Goal: Task Accomplishment & Management: Complete application form

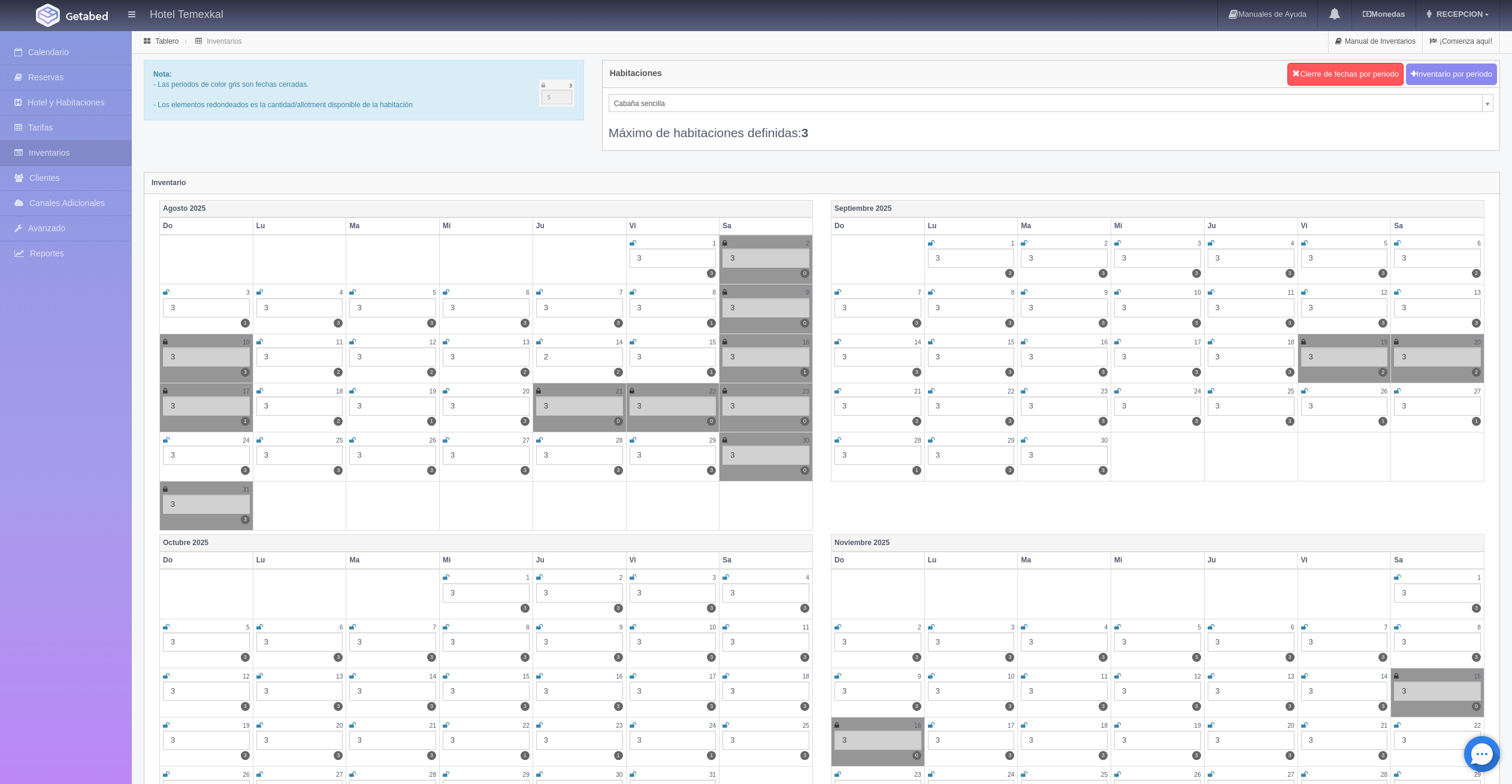
click at [723, 342] on icon at bounding box center [724, 341] width 5 height 8
click at [51, 55] on link "Calendario" at bounding box center [66, 53] width 132 height 25
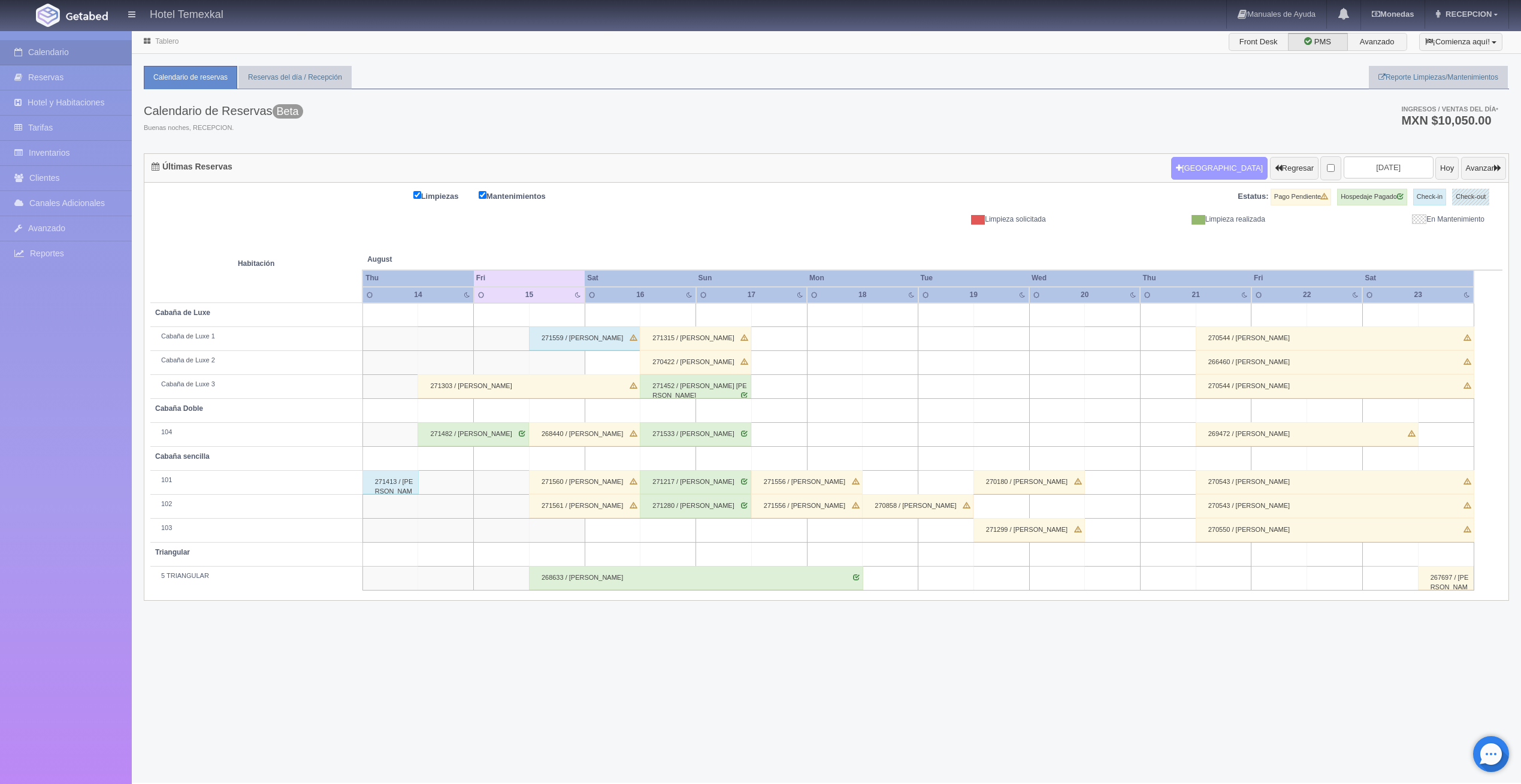
click at [1181, 160] on button "Nueva Reserva" at bounding box center [1219, 168] width 97 height 23
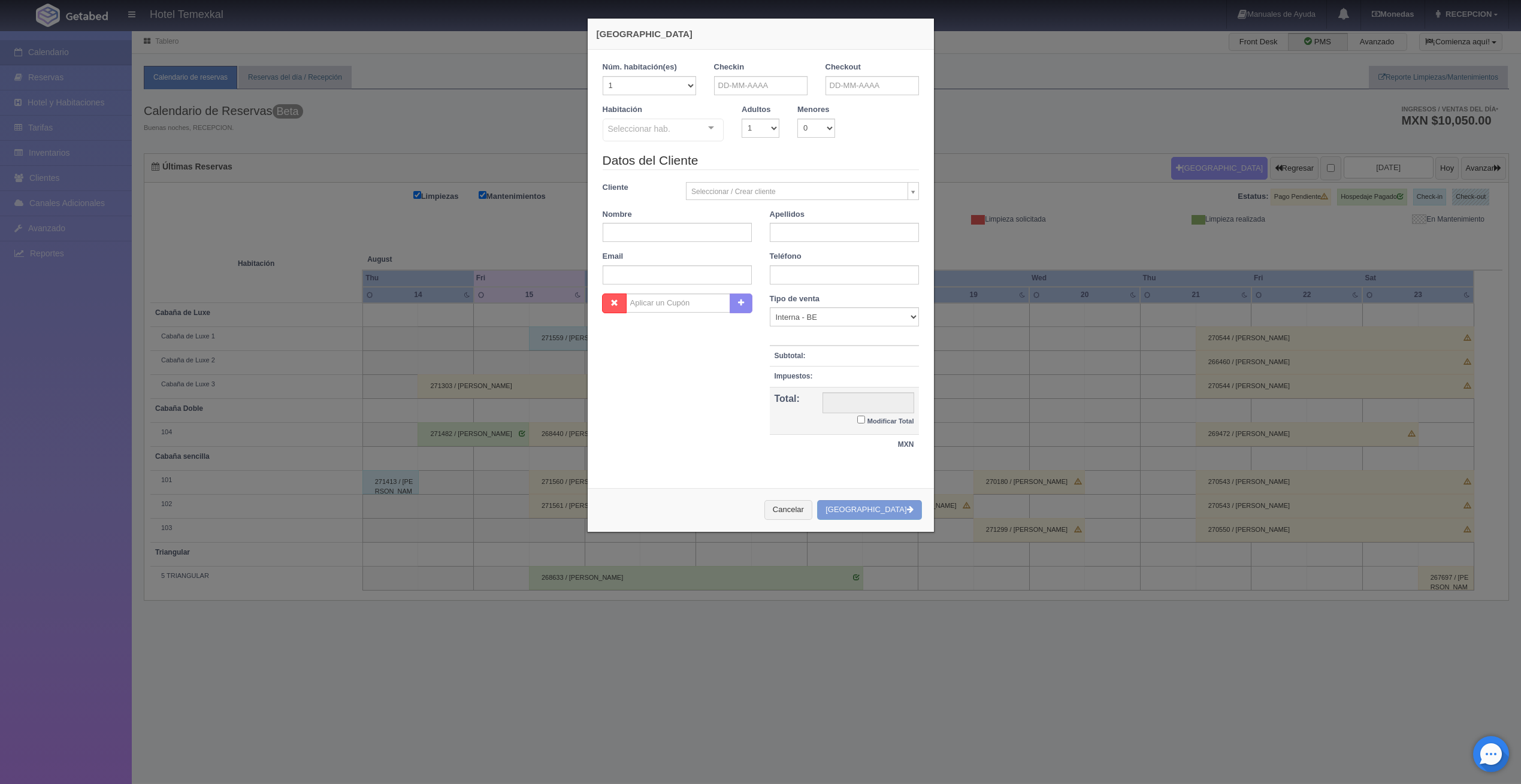
checkbox input "false"
click at [740, 90] on input "text" at bounding box center [760, 86] width 94 height 19
click at [820, 178] on link "16" at bounding box center [821, 179] width 16 height 17
type input "16-08-2025"
checkbox input "false"
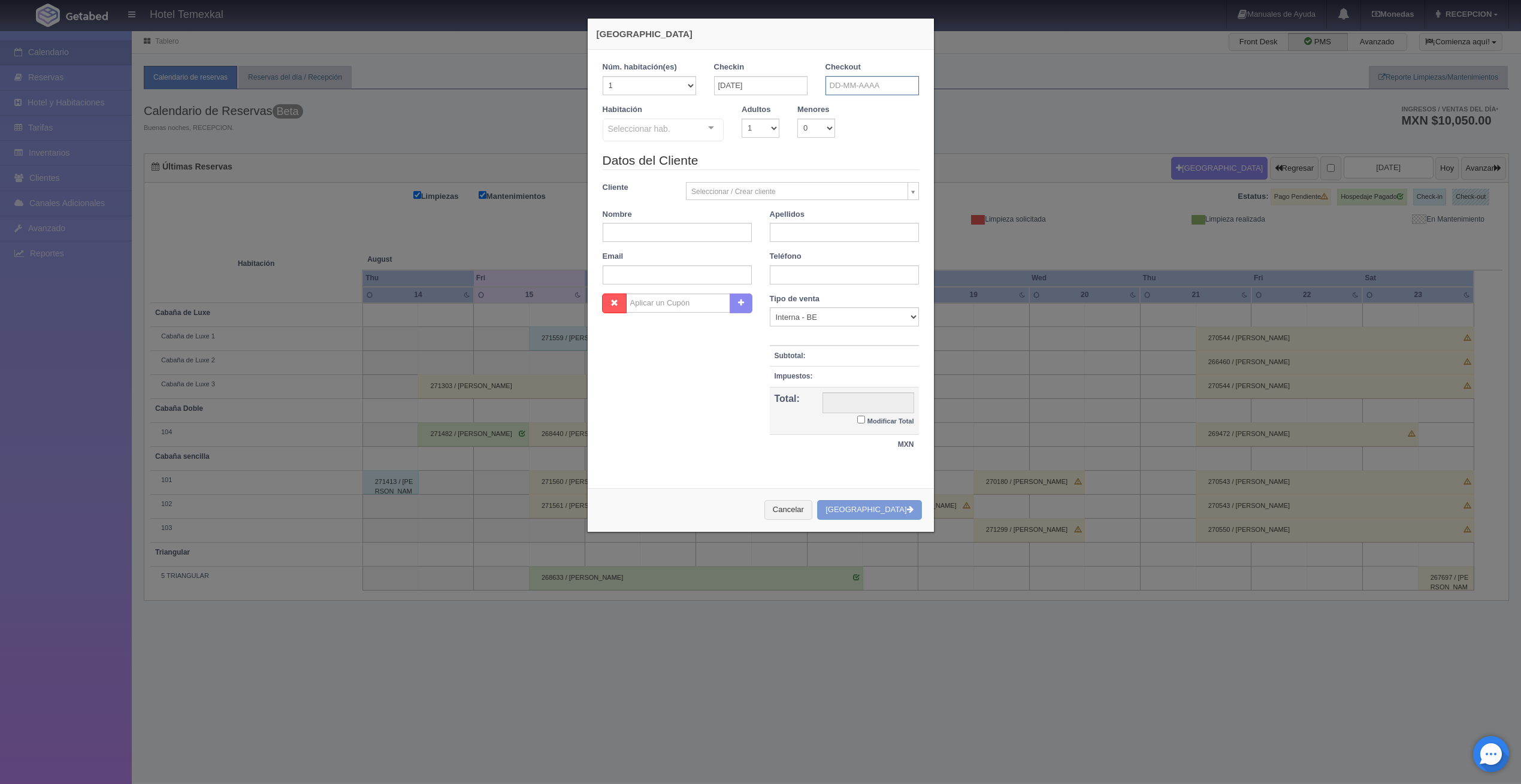
click at [837, 86] on input "text" at bounding box center [872, 86] width 94 height 19
click at [832, 190] on link "17" at bounding box center [830, 196] width 16 height 17
type input "17-08-2025"
drag, startPoint x: 832, startPoint y: 190, endPoint x: 753, endPoint y: 170, distance: 81.5
click at [832, 190] on link "17" at bounding box center [830, 196] width 16 height 17
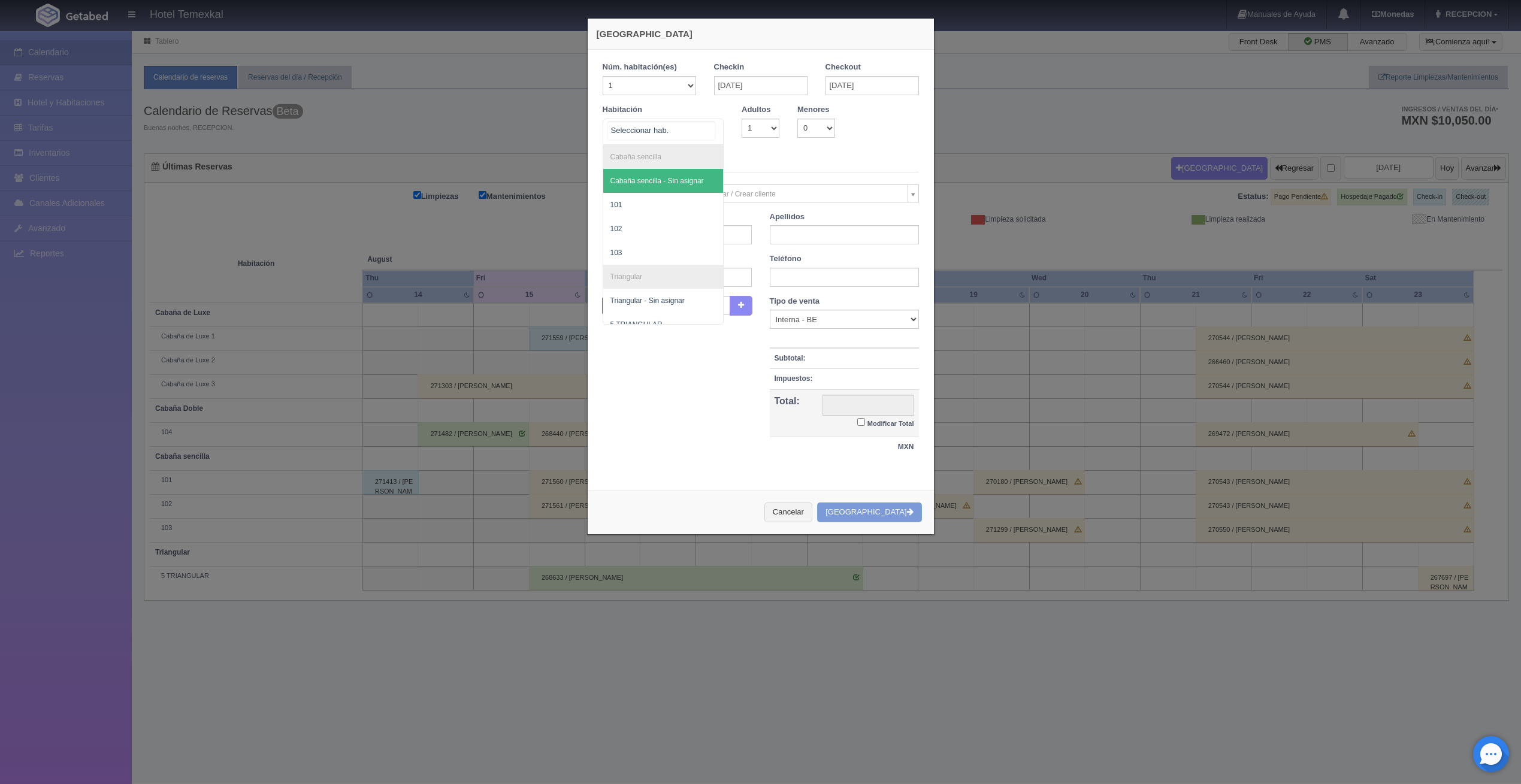
click at [682, 139] on div at bounding box center [663, 131] width 122 height 27
click at [646, 209] on span "103" at bounding box center [663, 205] width 120 height 24
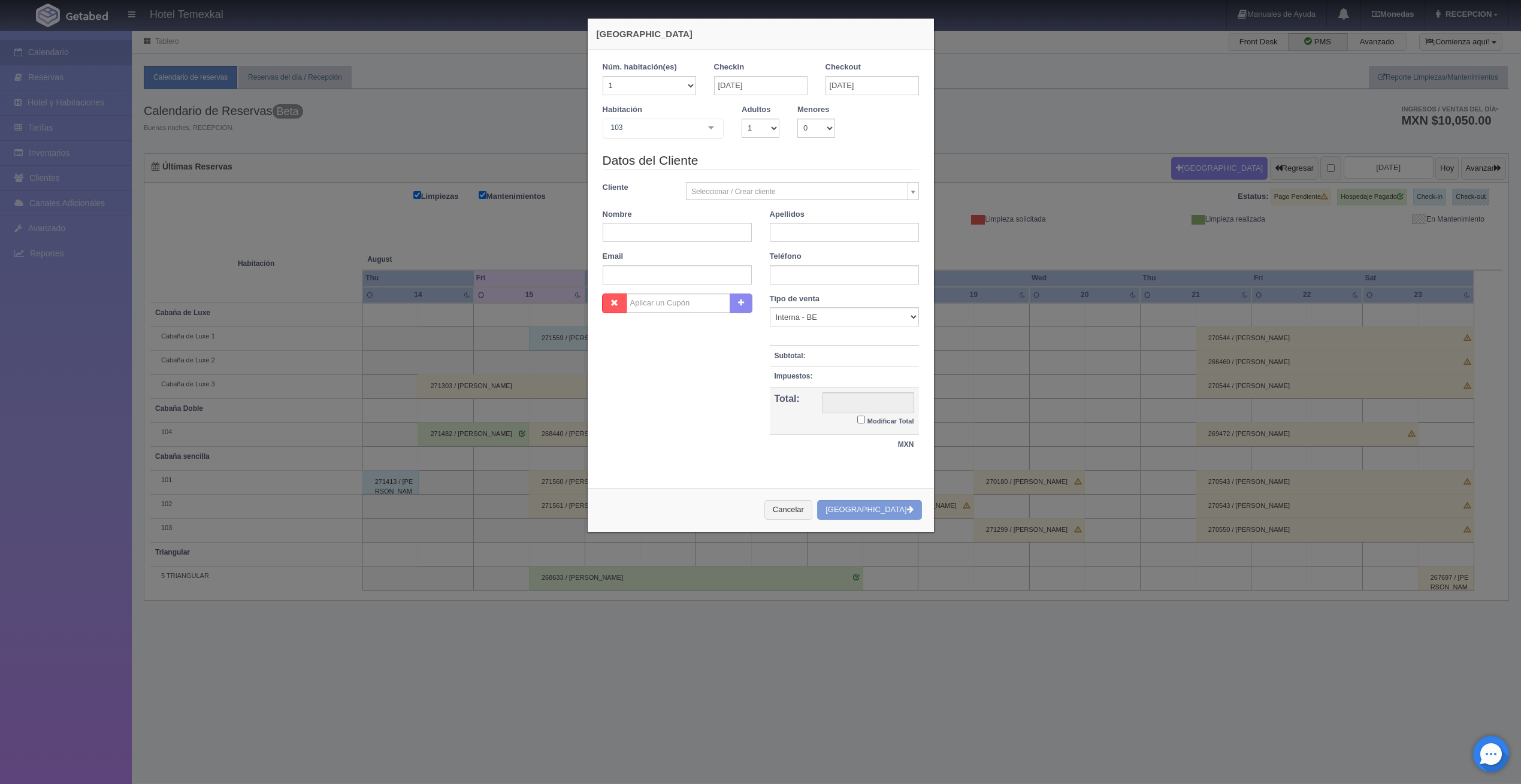
checkbox input "false"
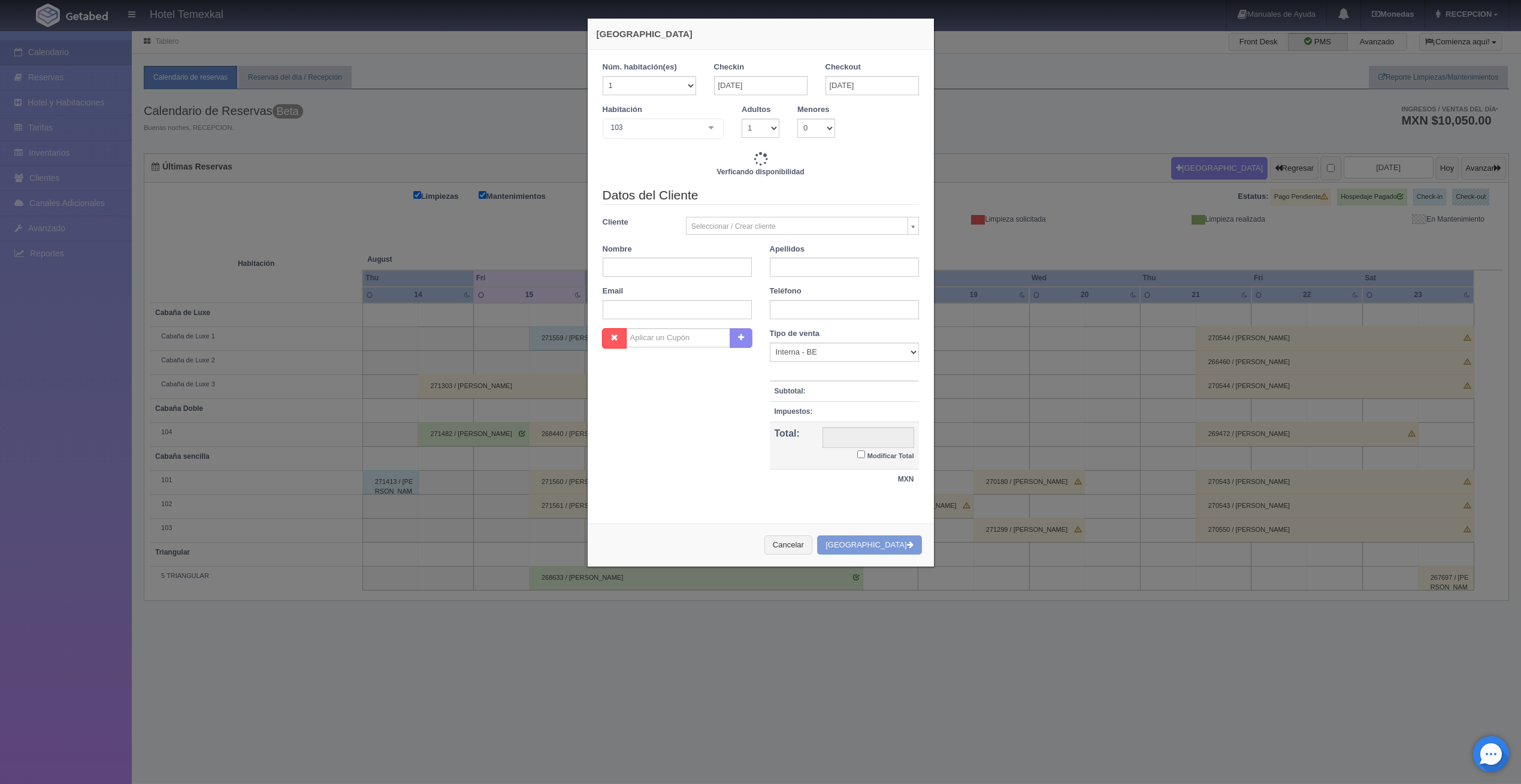
click at [647, 279] on div "Datos del Cliente Cliente Seleccionar / Crear cliente Nuevo Cliente Aaron gil A…" at bounding box center [760, 257] width 334 height 142
click at [650, 275] on input "text" at bounding box center [677, 267] width 149 height 19
type input "4000.00"
checkbox input "false"
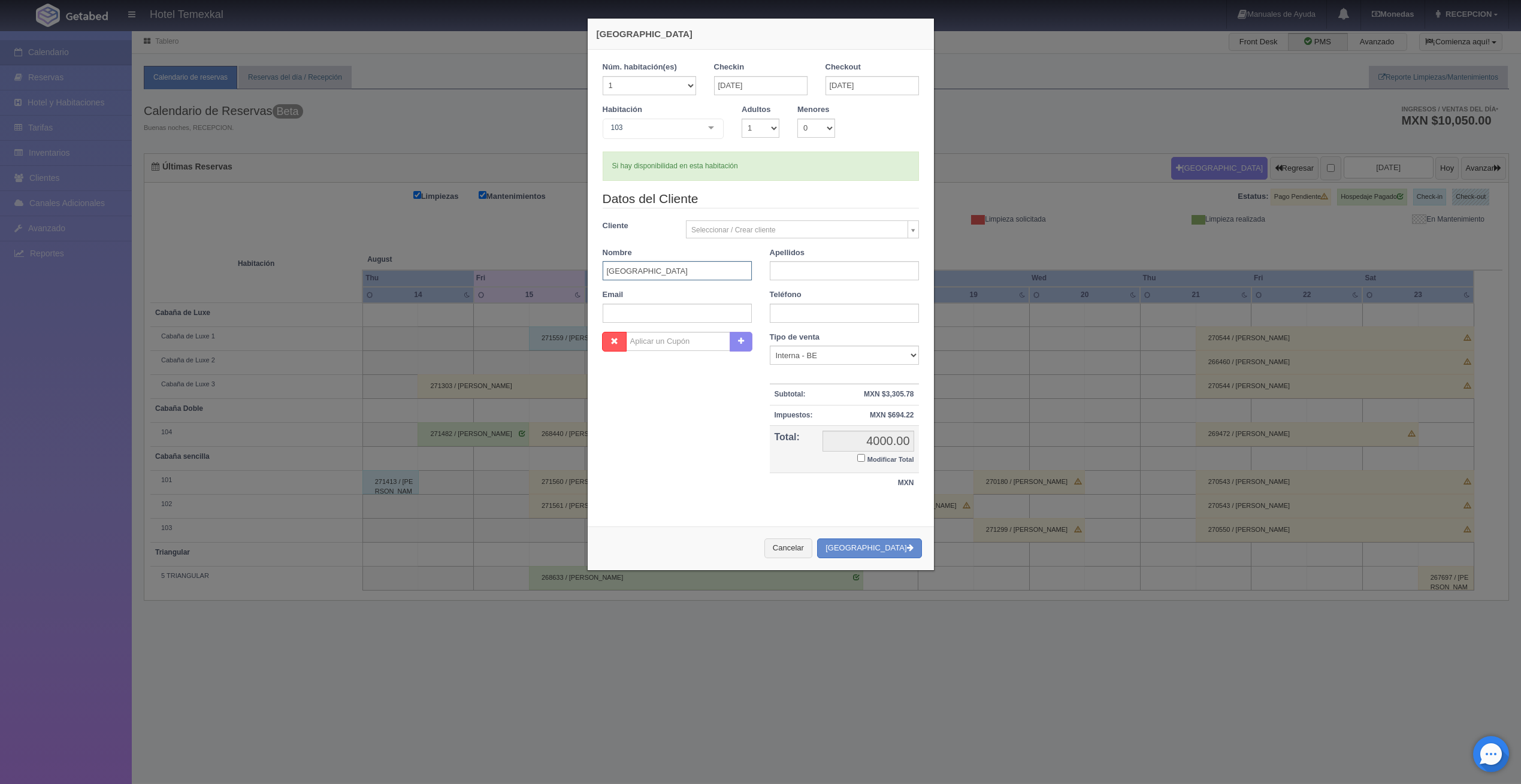
type input "SOFIA"
click at [781, 272] on input "text" at bounding box center [845, 271] width 149 height 19
type input "CESEÑA"
click at [857, 452] on label "Modificar Total" at bounding box center [885, 458] width 56 height 14
click at [857, 454] on input "Modificar Total" at bounding box center [860, 457] width 8 height 8
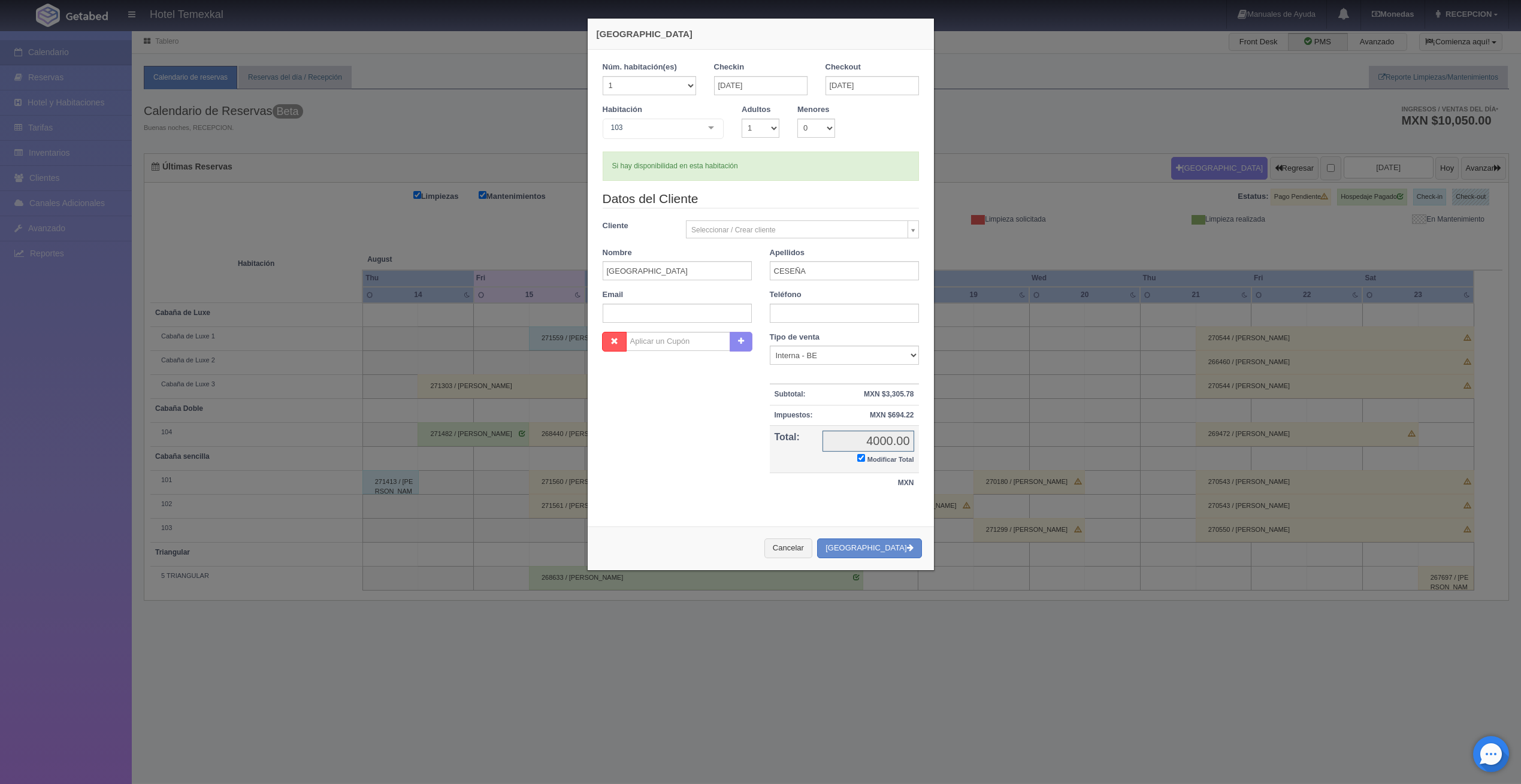
checkbox input "true"
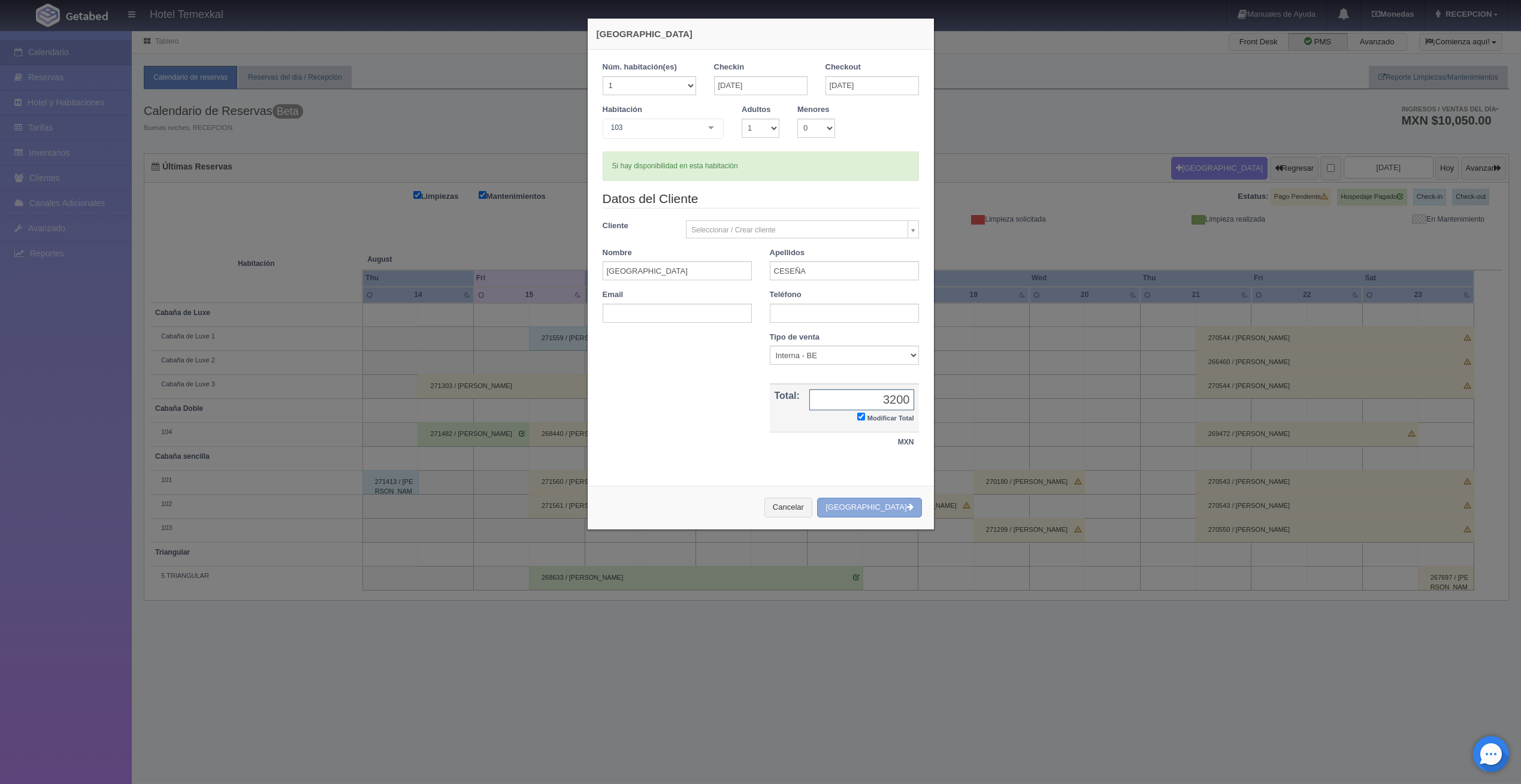
type input "3200"
click at [885, 510] on button "Crear Reserva" at bounding box center [869, 507] width 104 height 20
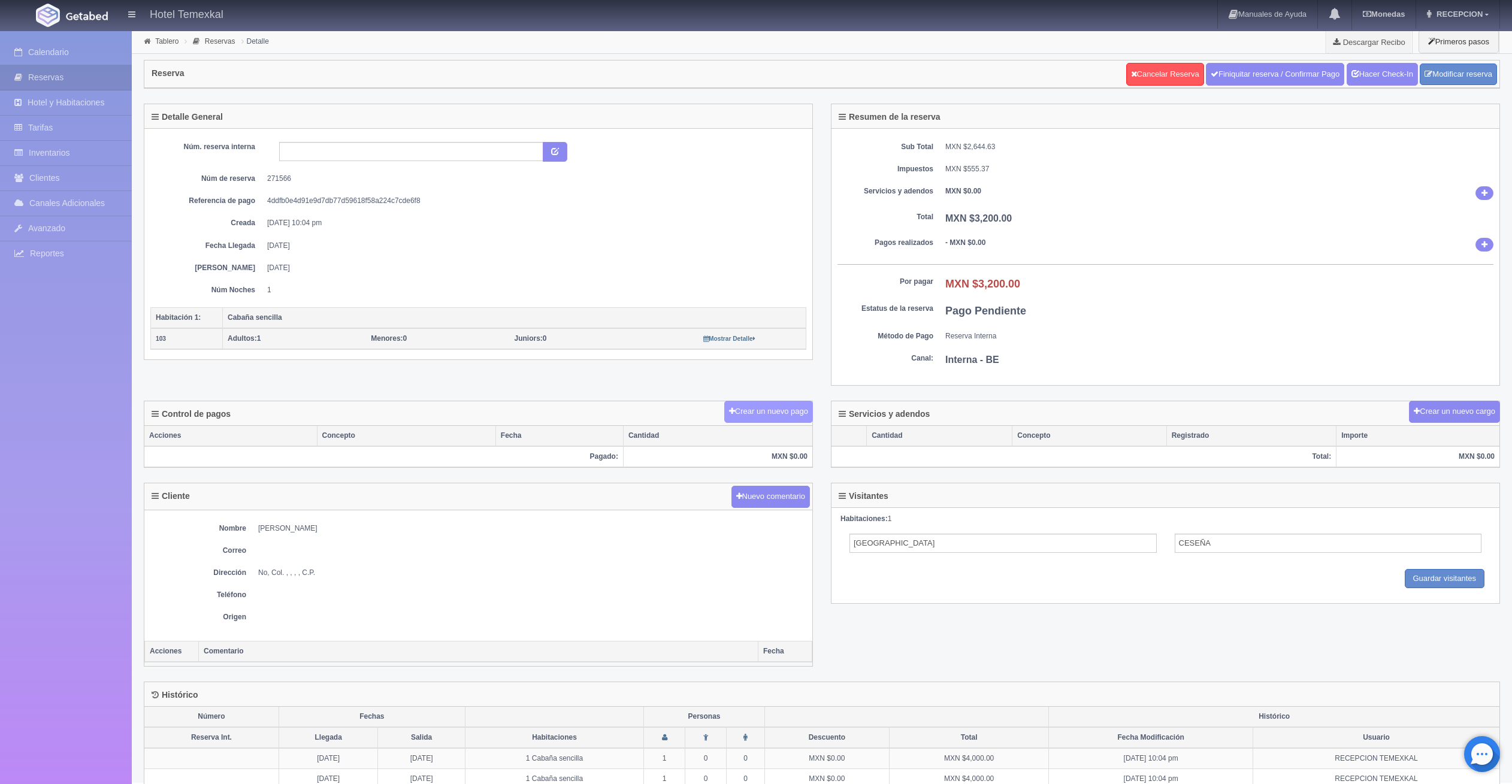
click at [784, 406] on button "Crear un nuevo pago" at bounding box center [769, 411] width 89 height 22
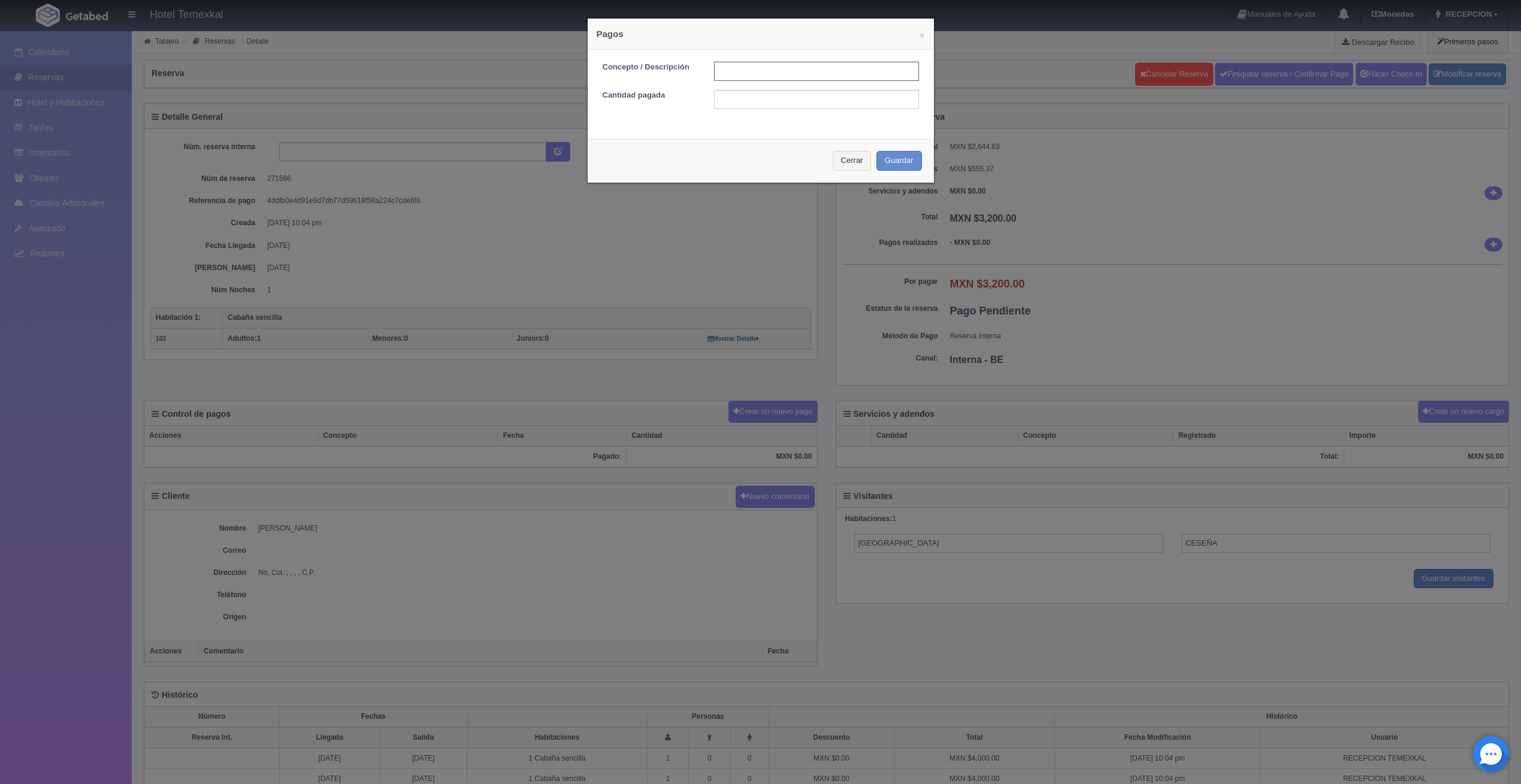
click at [789, 69] on input "text" at bounding box center [816, 71] width 205 height 19
click at [748, 62] on input "text" at bounding box center [816, 71] width 205 height 19
click at [746, 64] on input "text" at bounding box center [816, 71] width 205 height 19
type input "PRIMER ABONO"
click at [747, 106] on input "text" at bounding box center [816, 99] width 205 height 19
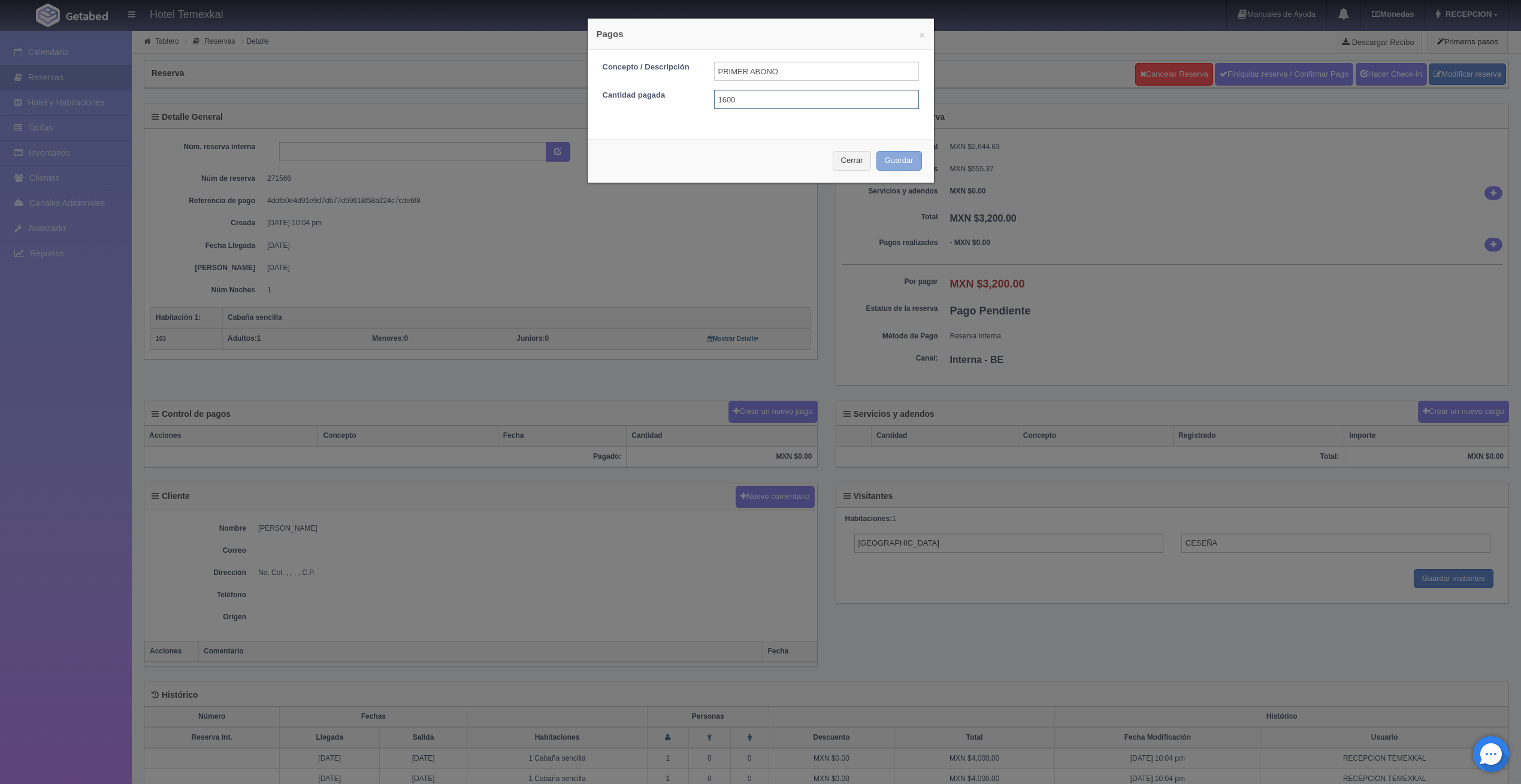
type input "1600"
drag, startPoint x: 881, startPoint y: 167, endPoint x: 883, endPoint y: 161, distance: 6.3
click at [882, 164] on button "Guardar" at bounding box center [899, 161] width 46 height 20
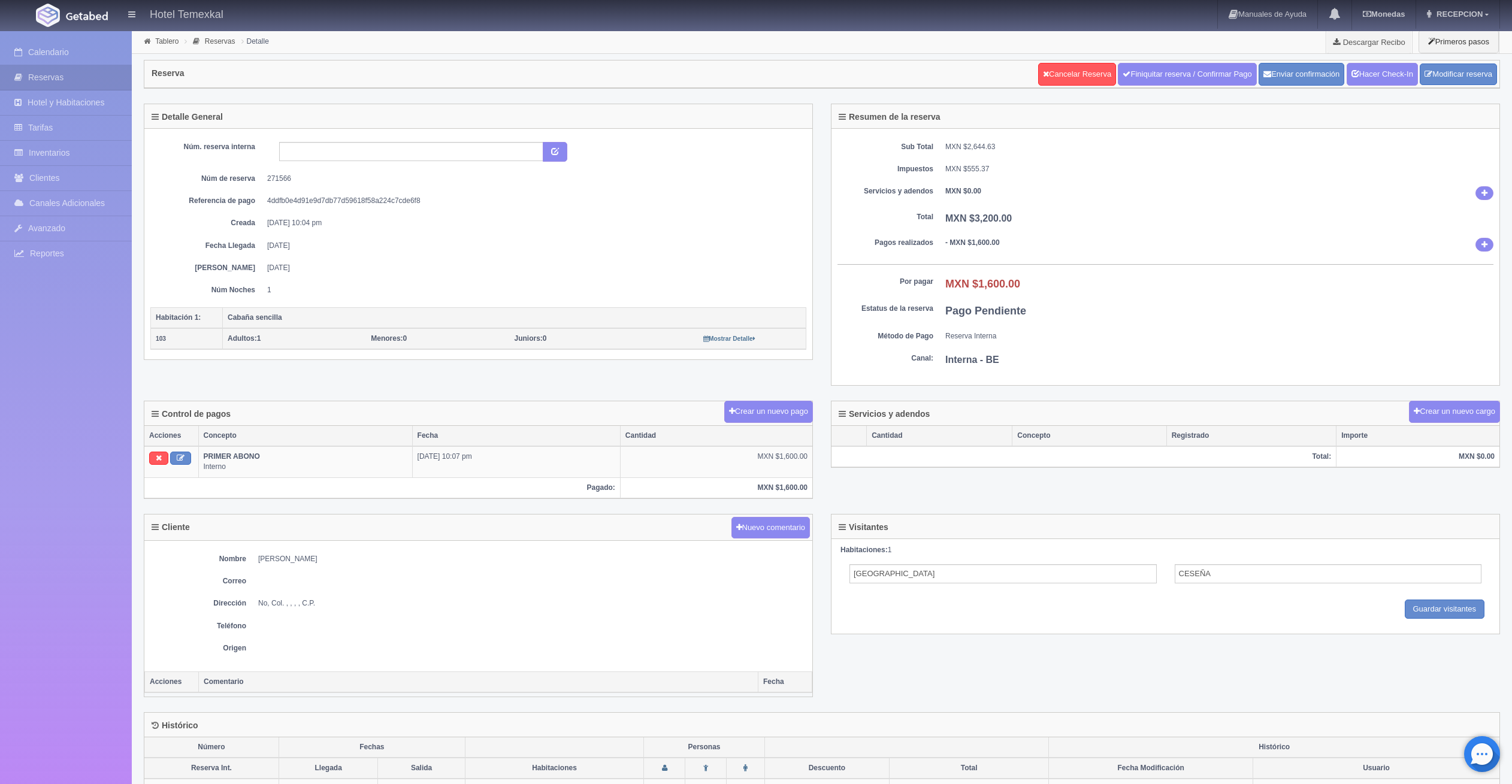
click at [51, 38] on div "Calendario Reservas Hotel y Habitaciones Tarifas Inventarios Clientes Canales A…" at bounding box center [66, 423] width 132 height 784
click at [56, 49] on link "Calendario" at bounding box center [66, 53] width 132 height 25
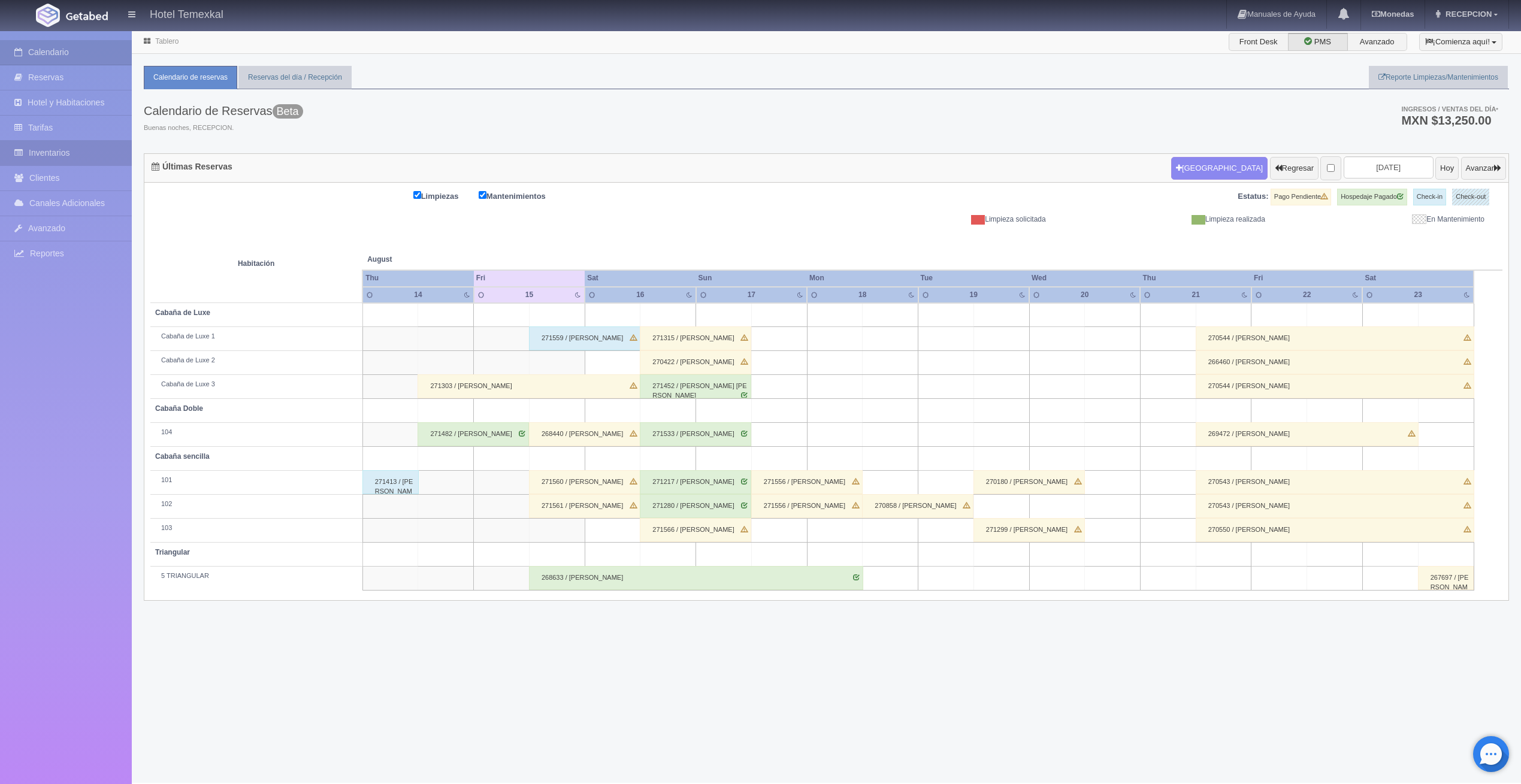
click at [69, 155] on link "Inventarios" at bounding box center [66, 153] width 132 height 25
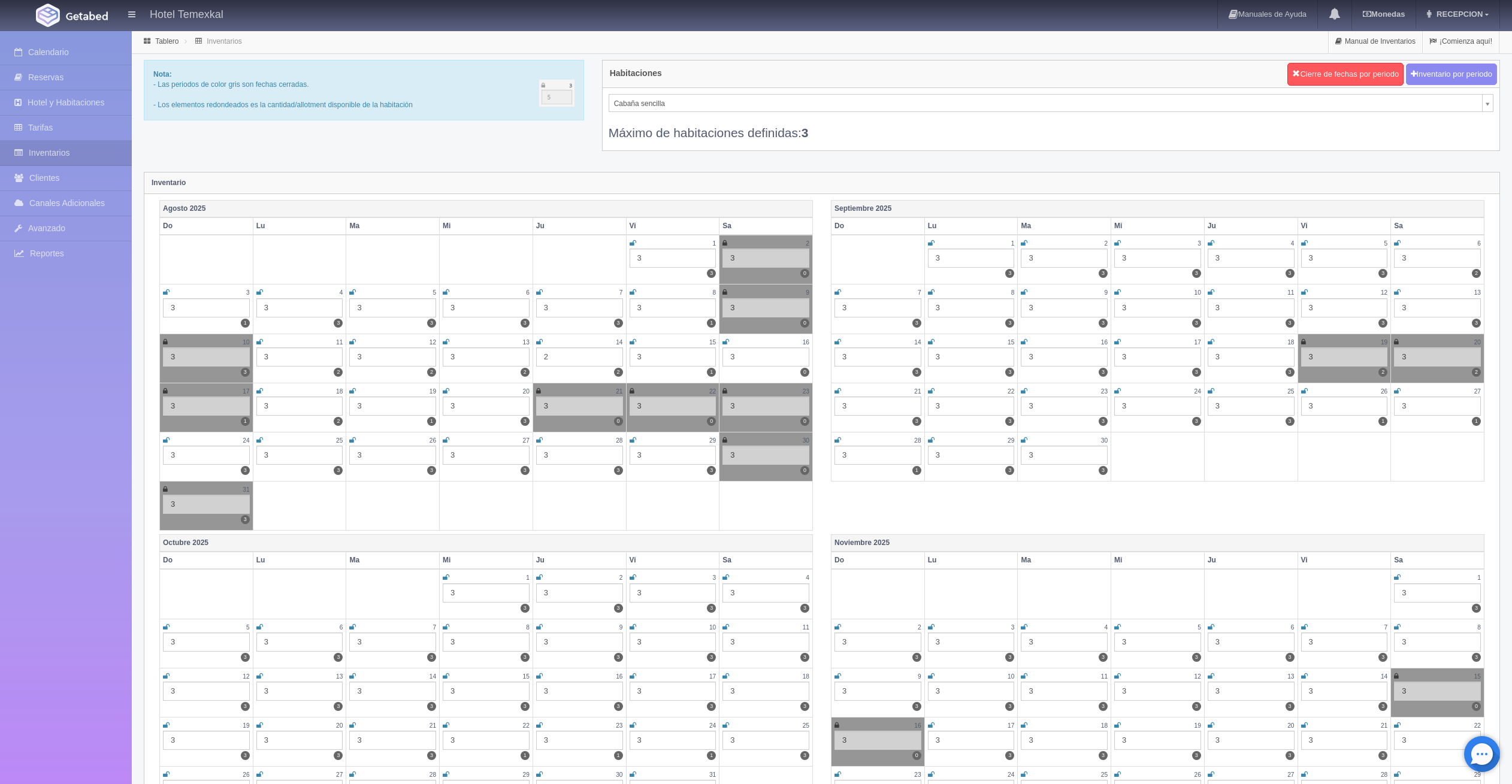
click at [728, 343] on icon at bounding box center [726, 341] width 7 height 8
